Goal: Task Accomplishment & Management: Complete application form

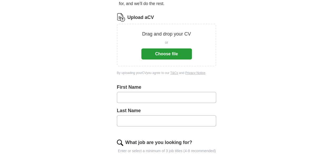
scroll to position [65, 0]
click at [216, 83] on label "First Name" at bounding box center [166, 86] width 99 height 7
click at [149, 92] on input "text" at bounding box center [166, 97] width 99 height 11
type input "*********"
type input "******"
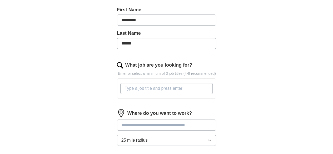
scroll to position [146, 0]
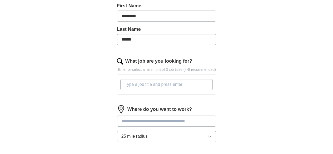
click at [148, 81] on input "What job are you looking for?" at bounding box center [166, 84] width 93 height 11
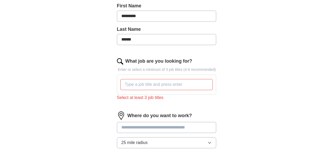
click at [147, 122] on input at bounding box center [166, 127] width 99 height 11
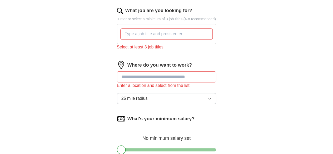
click at [149, 93] on button "25 mile radius" at bounding box center [166, 98] width 99 height 11
click at [99, 90] on div "Let ApplyIQ do the hard work of searching and applying for jobs. Just tell us w…" at bounding box center [166, 23] width 135 height 348
click at [159, 71] on input at bounding box center [166, 76] width 99 height 11
type input "*****"
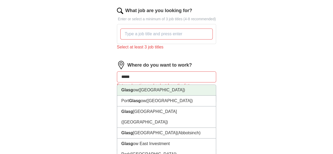
click at [149, 85] on li "Glasg ow ([GEOGRAPHIC_DATA])" at bounding box center [166, 90] width 99 height 11
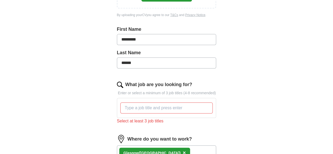
scroll to position [123, 0]
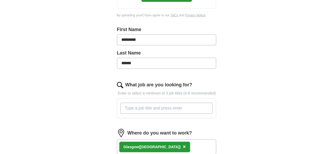
click at [147, 103] on input "What job are you looking for?" at bounding box center [166, 108] width 93 height 11
type input "D"
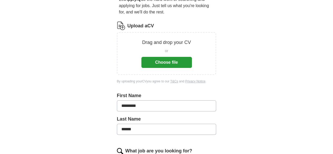
scroll to position [56, 0]
type input "IT"
click at [163, 57] on button "Choose file" at bounding box center [166, 62] width 51 height 11
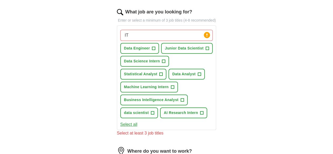
scroll to position [176, 0]
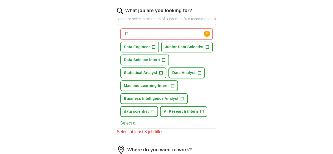
click at [168, 67] on button "Data Analyst +" at bounding box center [186, 72] width 36 height 11
click at [148, 54] on button "Data Science Intern +" at bounding box center [144, 59] width 49 height 11
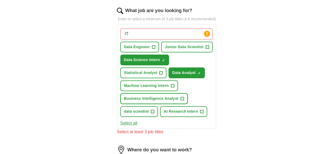
click at [167, 93] on button "Business Intelligence Analyst +" at bounding box center [153, 98] width 67 height 11
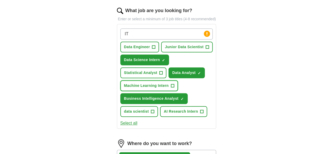
click at [169, 83] on span "Machine Learning Intern" at bounding box center [146, 86] width 45 height 6
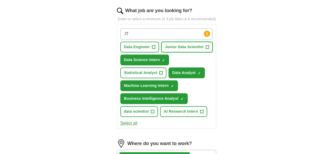
click at [182, 43] on button "Junior Data Scientist +" at bounding box center [187, 47] width 52 height 11
click at [135, 44] on span "Data Engineer" at bounding box center [137, 47] width 26 height 6
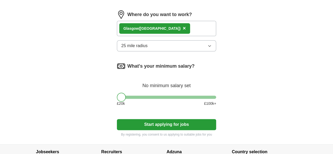
scroll to position [306, 0]
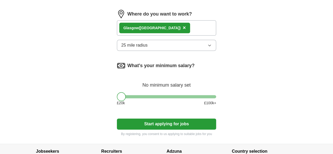
click at [163, 118] on button "Start applying for jobs" at bounding box center [166, 123] width 99 height 11
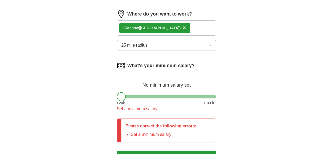
scroll to position [310, 0]
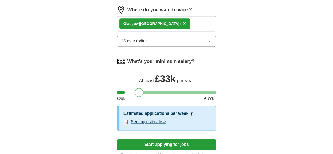
drag, startPoint x: 113, startPoint y: 71, endPoint x: 130, endPoint y: 78, distance: 18.5
click at [130, 78] on div "What's your minimum salary? At least £ 33k per year £ 20 k £ 100 k+" at bounding box center [166, 81] width 99 height 49
click at [161, 139] on button "Start applying for jobs" at bounding box center [166, 144] width 99 height 11
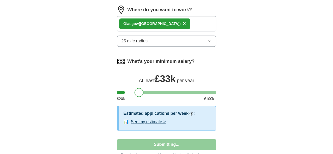
select select "**"
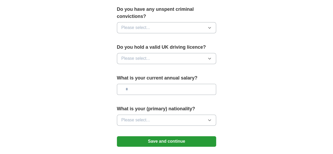
scroll to position [351, 0]
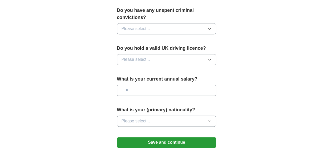
click at [142, 116] on button "Please select..." at bounding box center [166, 121] width 99 height 11
